Goal: Task Accomplishment & Management: Manage account settings

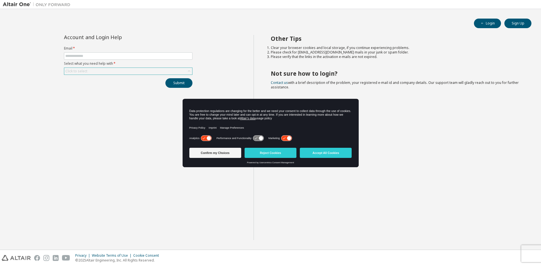
click at [150, 70] on div "Click to select" at bounding box center [128, 71] width 128 height 7
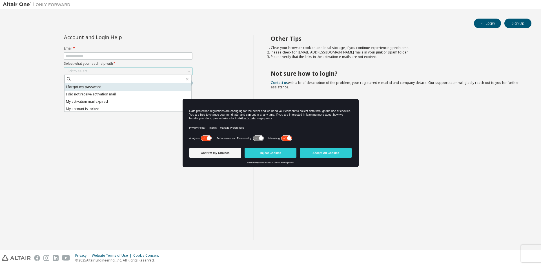
click at [138, 84] on li "I forgot my password" at bounding box center [128, 86] width 127 height 7
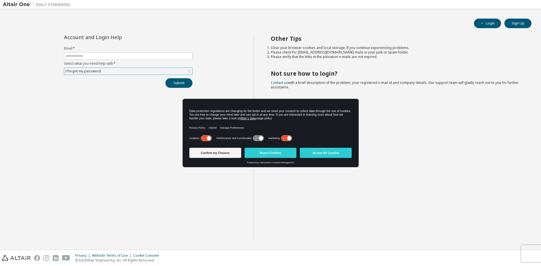
click at [136, 60] on form "Email * Select what you need help with * I forgot my password" at bounding box center [128, 60] width 128 height 29
click at [134, 57] on input "text" at bounding box center [128, 56] width 126 height 5
type input "**********"
click at [171, 82] on button "Submit" at bounding box center [178, 83] width 27 height 10
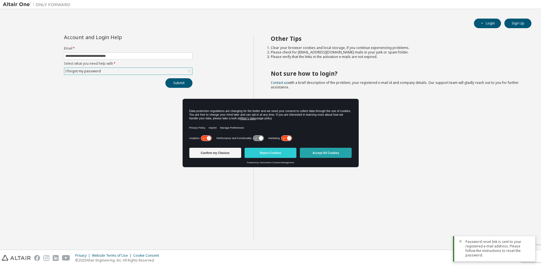
click at [317, 152] on button "Accept All Cookies" at bounding box center [326, 153] width 52 height 10
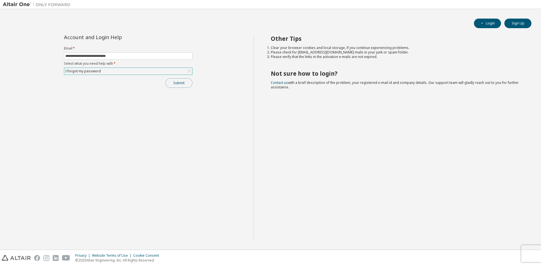
click at [176, 84] on button "Submit" at bounding box center [178, 83] width 27 height 10
click at [482, 25] on icon "button" at bounding box center [482, 23] width 3 height 3
click at [98, 70] on div "Click to select" at bounding box center [128, 71] width 128 height 7
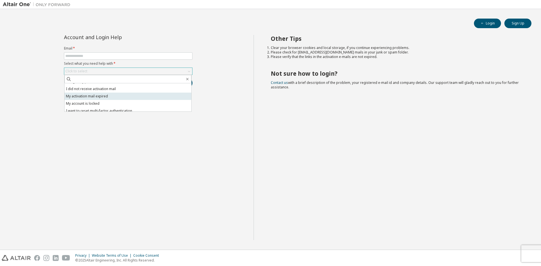
scroll to position [16, 0]
click at [152, 99] on li "I want to reset multi-factor authentication" at bounding box center [128, 100] width 127 height 7
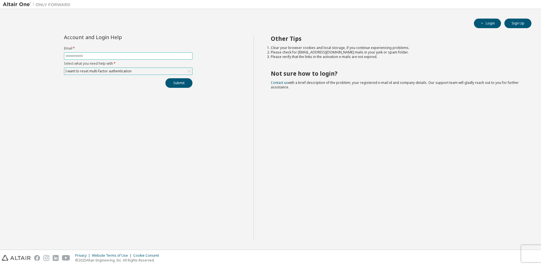
click at [123, 53] on span at bounding box center [128, 55] width 128 height 7
click at [115, 57] on input "text" at bounding box center [128, 56] width 126 height 5
type input "**********"
click at [175, 87] on button "Submit" at bounding box center [178, 83] width 27 height 10
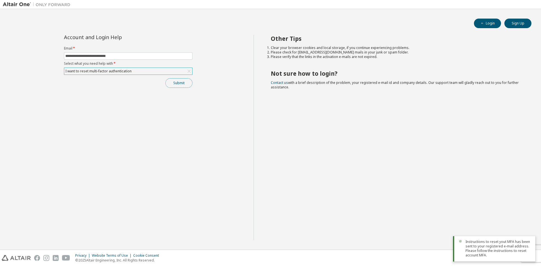
click at [185, 83] on button "Submit" at bounding box center [178, 83] width 27 height 10
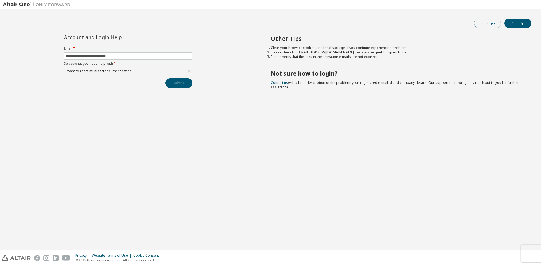
click at [488, 24] on button "Login" at bounding box center [487, 24] width 27 height 10
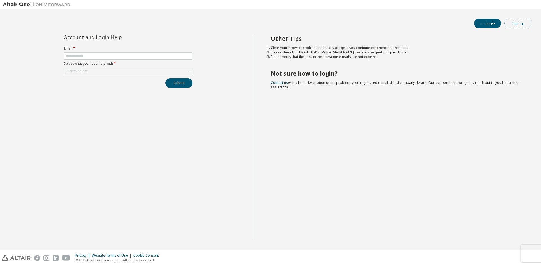
click at [515, 22] on button "Sign Up" at bounding box center [517, 24] width 27 height 10
click at [485, 21] on button "Login" at bounding box center [487, 24] width 27 height 10
